Goal: Information Seeking & Learning: Learn about a topic

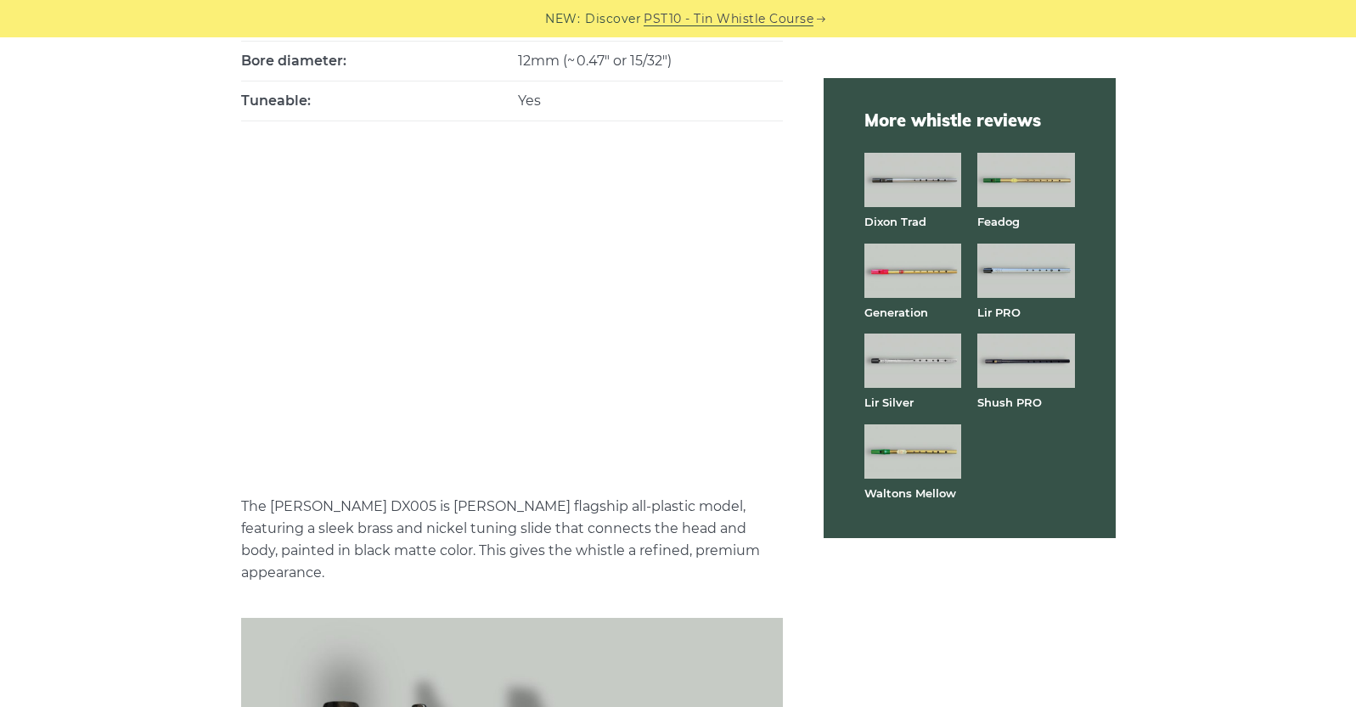
scroll to position [1071, 0]
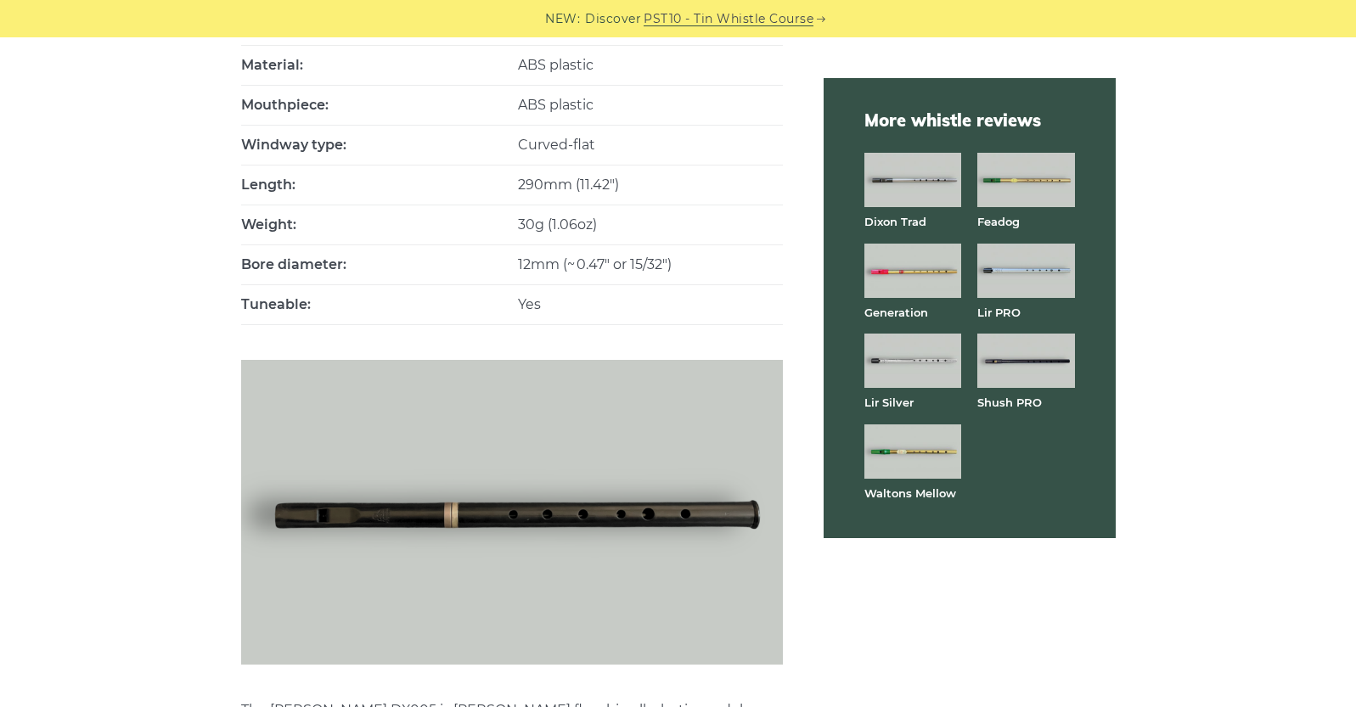
click at [897, 183] on img at bounding box center [913, 180] width 97 height 54
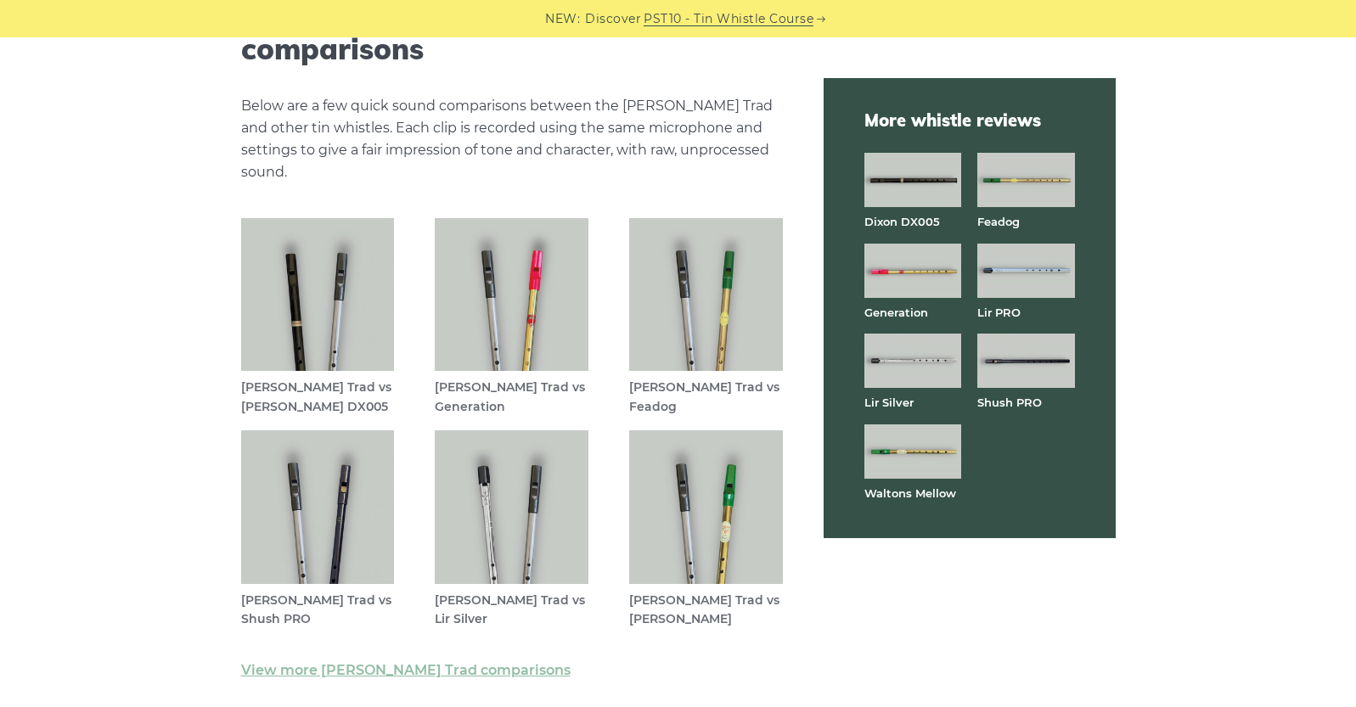
scroll to position [4623, 0]
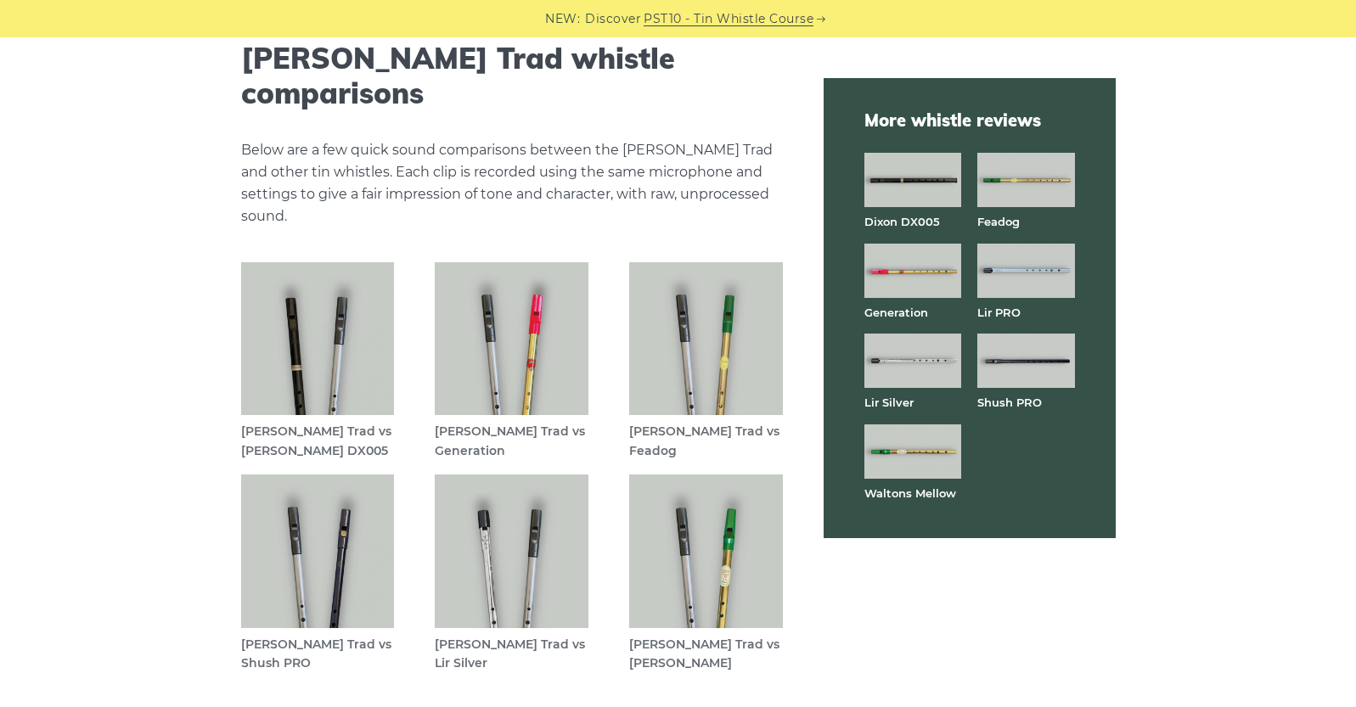
click at [304, 279] on img at bounding box center [318, 339] width 154 height 154
